Goal: Task Accomplishment & Management: Use online tool/utility

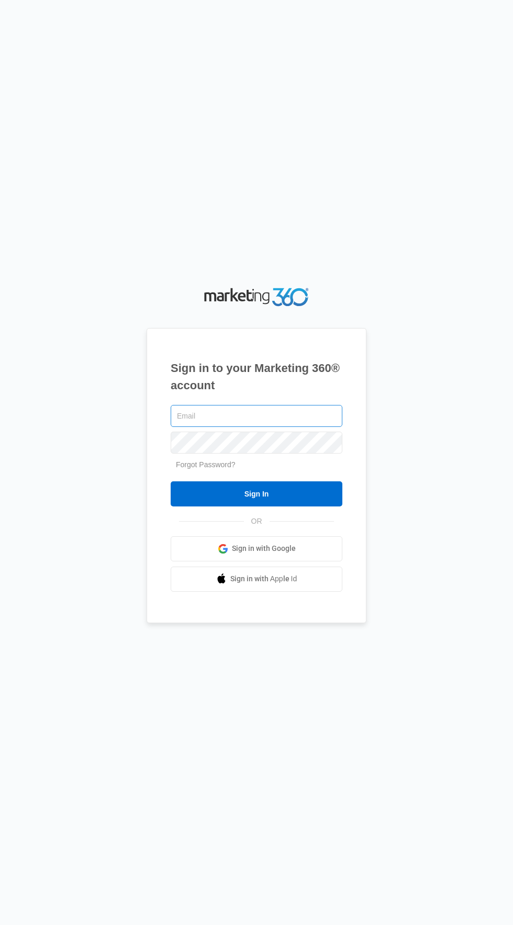
click at [281, 427] on input "text" at bounding box center [257, 416] width 172 height 22
type input "[EMAIL_ADDRESS][DOMAIN_NAME]"
click at [171, 482] on input "Sign In" at bounding box center [257, 494] width 172 height 25
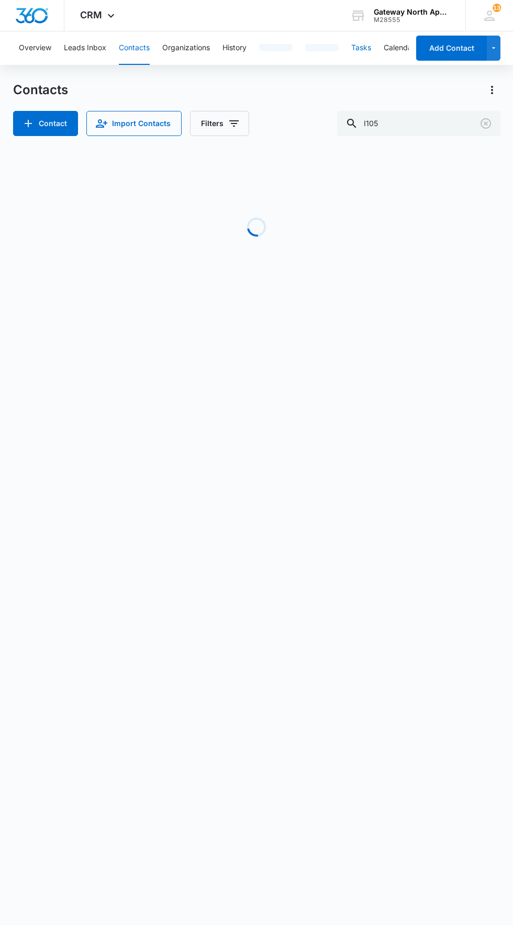
click at [359, 49] on button "Tasks" at bounding box center [361, 48] width 20 height 34
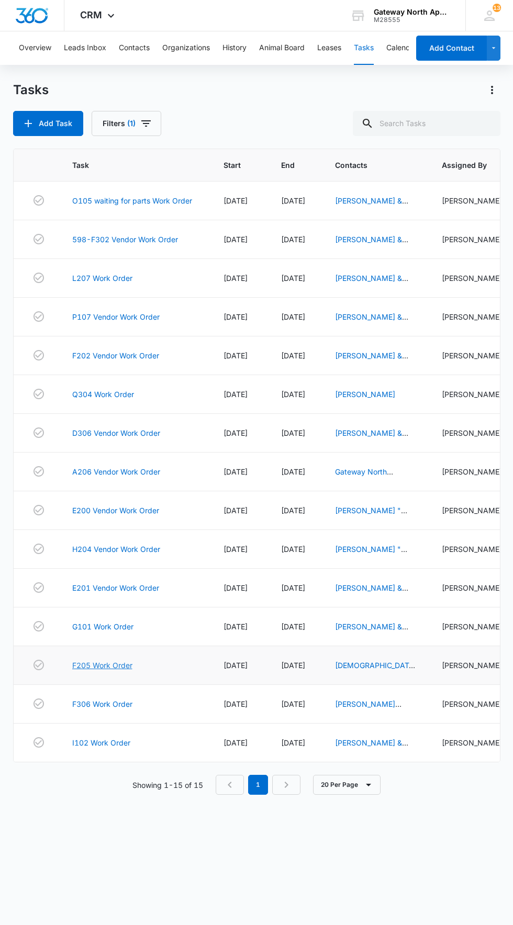
click at [113, 671] on link "F205 Work Order" at bounding box center [102, 665] width 60 height 11
